Goal: Check status: Check status

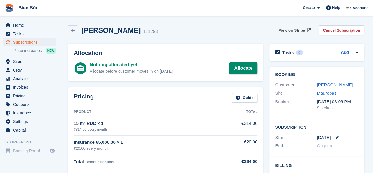
click at [290, 31] on span "View on Stripe" at bounding box center [292, 30] width 26 height 6
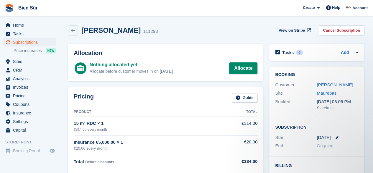
click at [328, 85] on link "[PERSON_NAME]" at bounding box center [335, 84] width 36 height 5
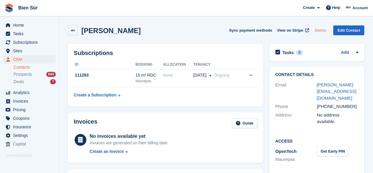
scroll to position [30, 0]
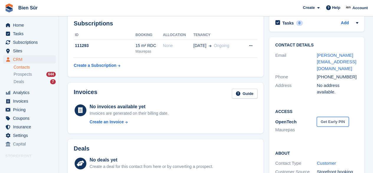
click at [330, 117] on button "Get Early PIN" at bounding box center [333, 122] width 32 height 10
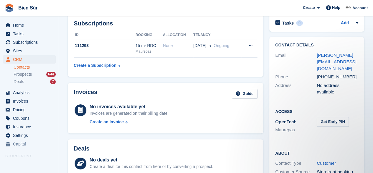
scroll to position [0, 0]
click at [335, 119] on icon at bounding box center [332, 121] width 5 height 4
drag, startPoint x: 331, startPoint y: 107, endPoint x: 317, endPoint y: 107, distance: 14.5
click at [317, 118] on div "294047 Change" at bounding box center [338, 124] width 42 height 13
copy span "294047"
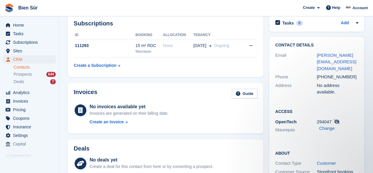
click at [94, 46] on div "111293" at bounding box center [105, 45] width 62 height 6
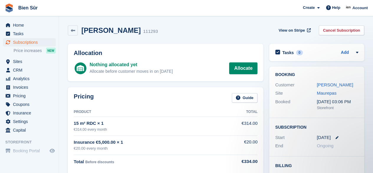
click at [336, 84] on link "Grazia Paolella" at bounding box center [335, 84] width 36 height 5
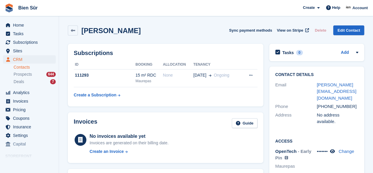
click at [99, 78] on div "111293" at bounding box center [105, 75] width 62 height 6
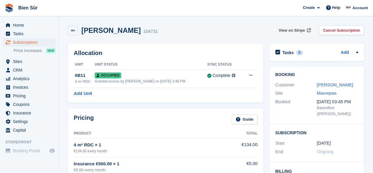
click at [297, 31] on span "View on Stripe" at bounding box center [292, 30] width 26 height 6
